Goal: Transaction & Acquisition: Purchase product/service

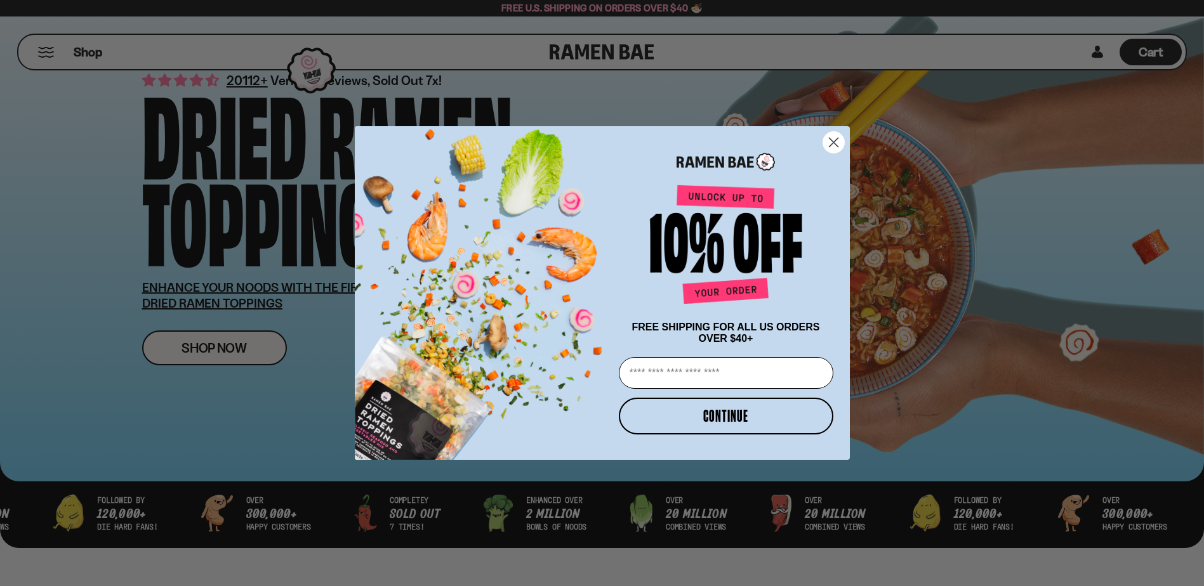
scroll to position [127, 0]
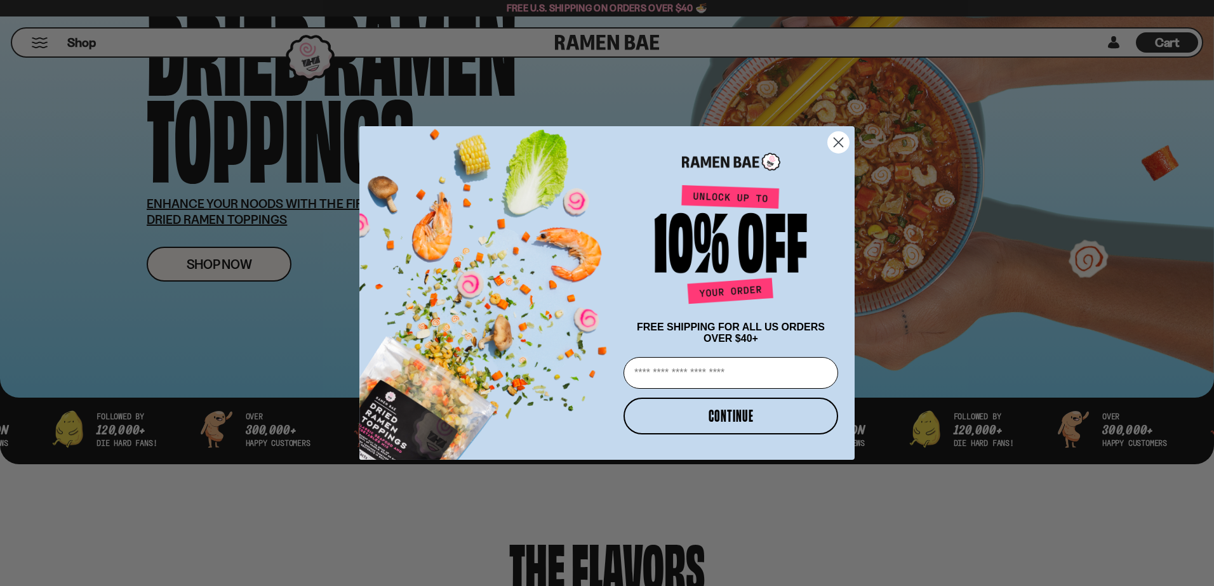
click at [786, 136] on circle "Close dialog" at bounding box center [838, 142] width 21 height 21
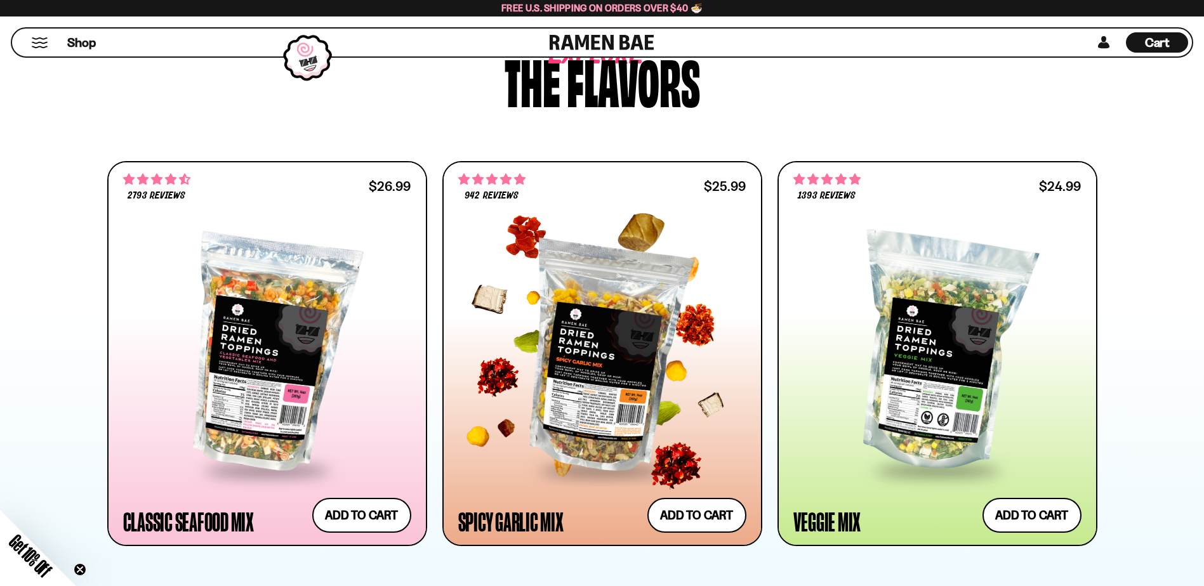
scroll to position [635, 0]
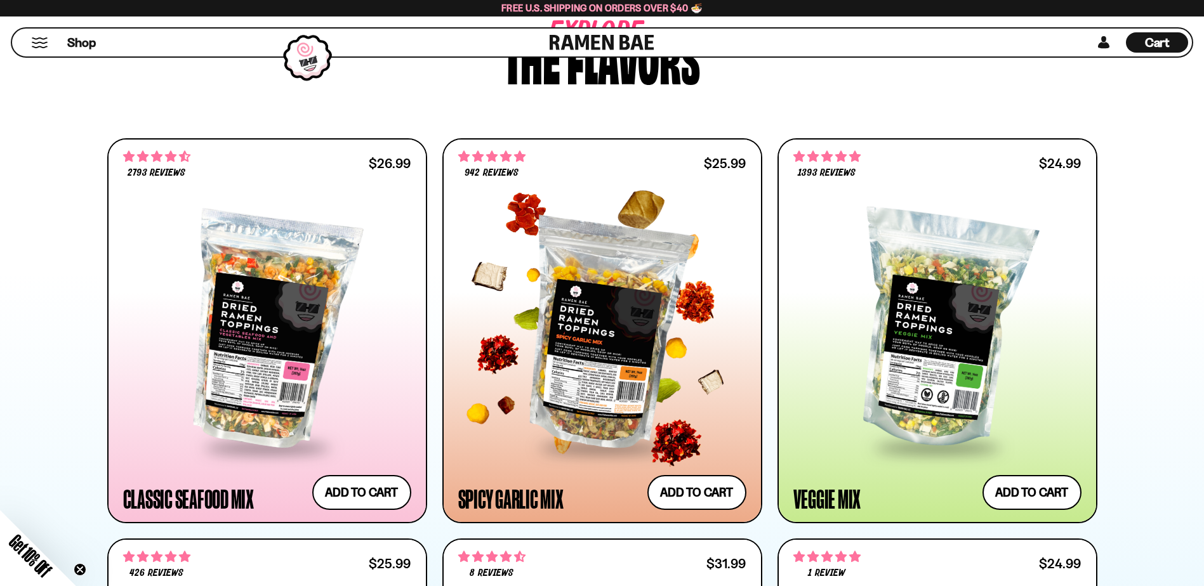
click at [580, 298] on div at bounding box center [602, 330] width 288 height 231
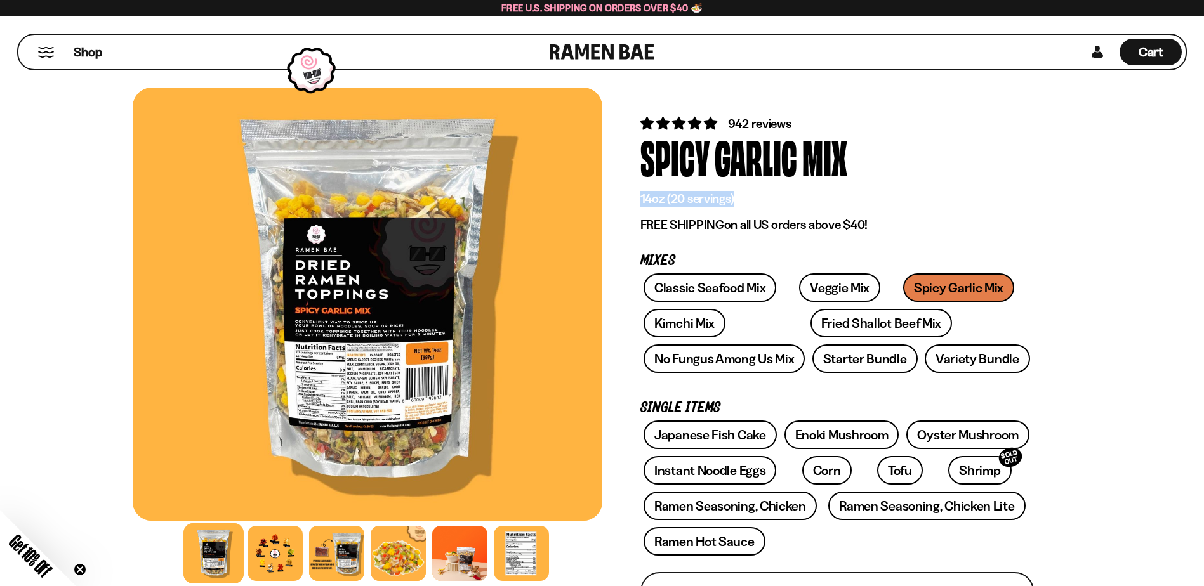
drag, startPoint x: 639, startPoint y: 197, endPoint x: 796, endPoint y: 199, distance: 156.8
click at [675, 207] on p "14oz (20 servings)" at bounding box center [837, 199] width 394 height 16
drag, startPoint x: 662, startPoint y: 199, endPoint x: 626, endPoint y: 198, distance: 35.6
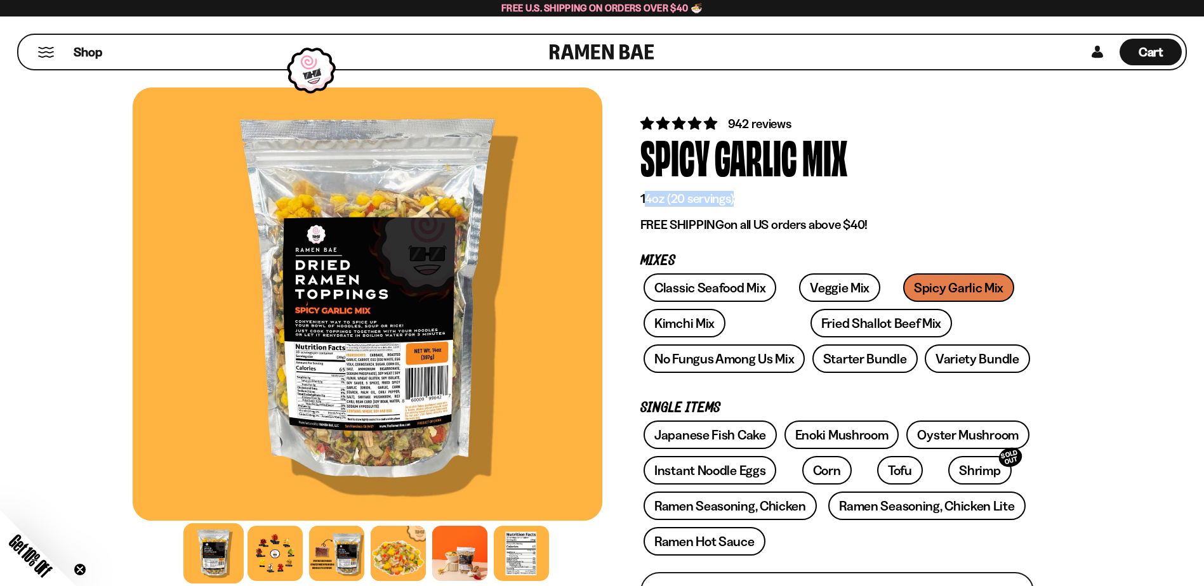
drag, startPoint x: 626, startPoint y: 198, endPoint x: 644, endPoint y: 192, distance: 18.9
click at [644, 192] on p "14oz (20 servings)" at bounding box center [837, 199] width 394 height 16
drag, startPoint x: 529, startPoint y: 5, endPoint x: 724, endPoint y: 5, distance: 194.2
click at [724, 5] on div "Free U.S. Shipping on Orders over $40 🍜" at bounding box center [602, 8] width 1204 height 17
